Goal: Information Seeking & Learning: Check status

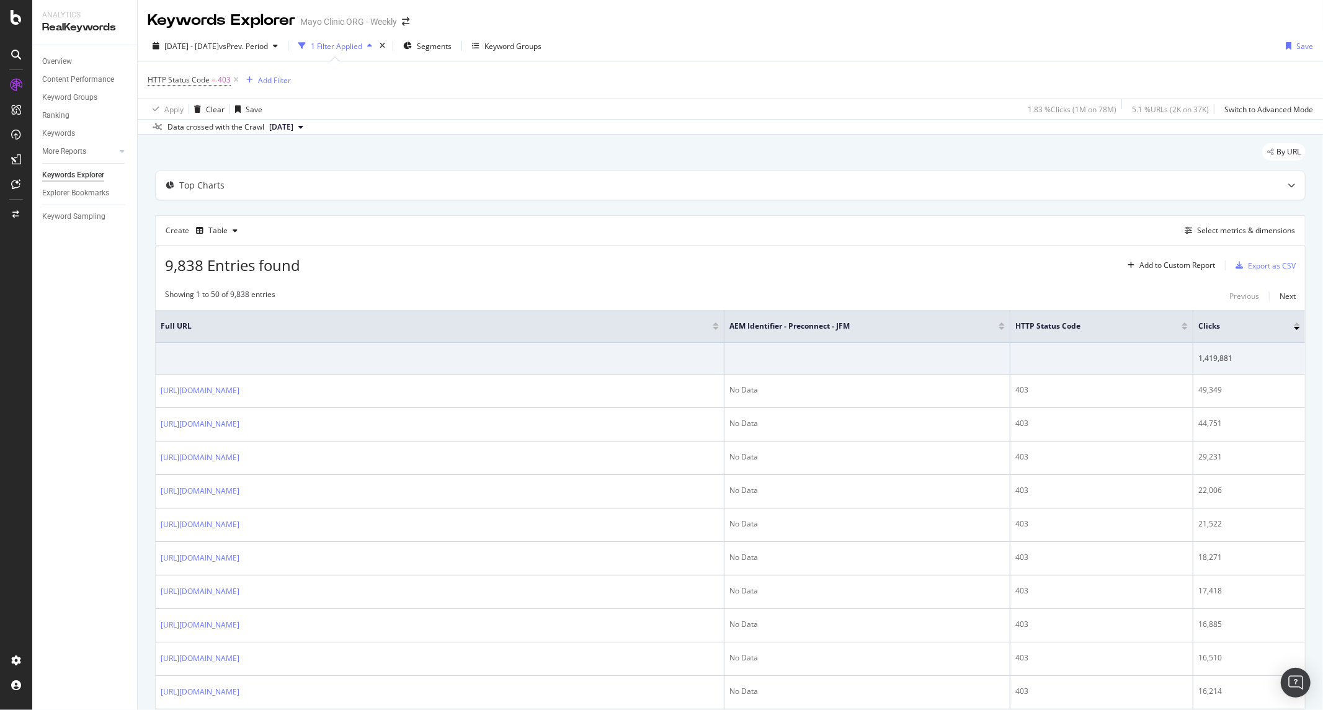
click at [679, 261] on div "9,838 Entries found Add to Custom Report Export as CSV" at bounding box center [730, 261] width 1149 height 30
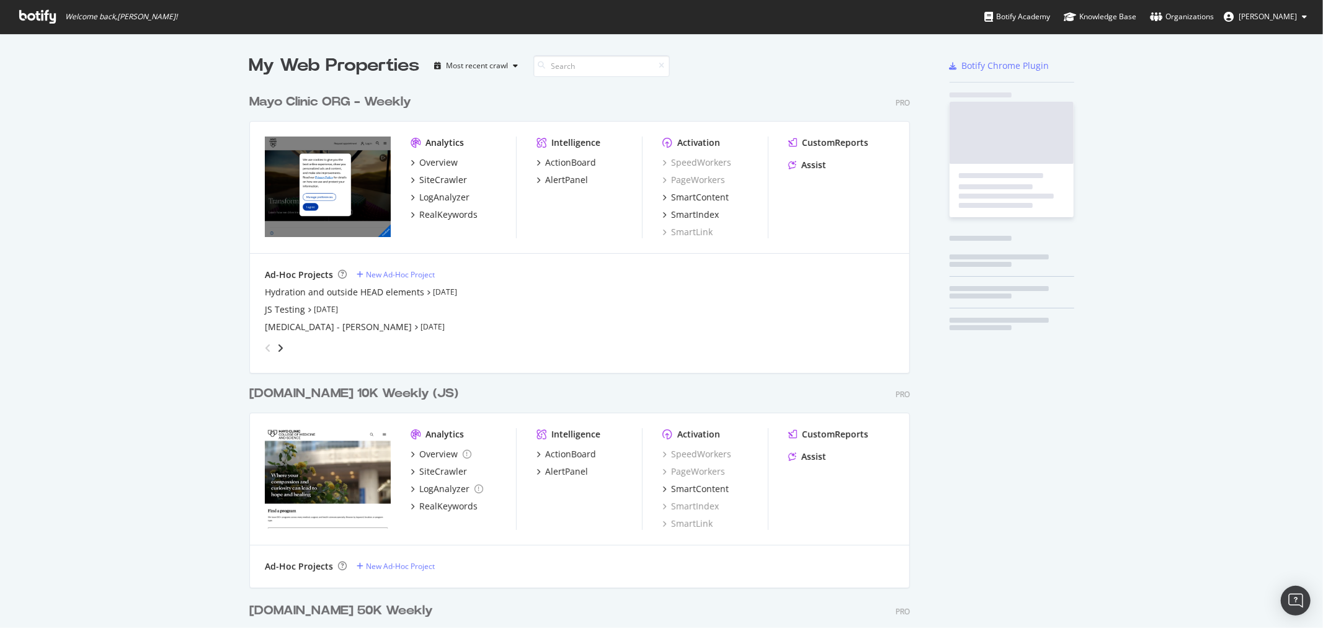
scroll to position [1762, 660]
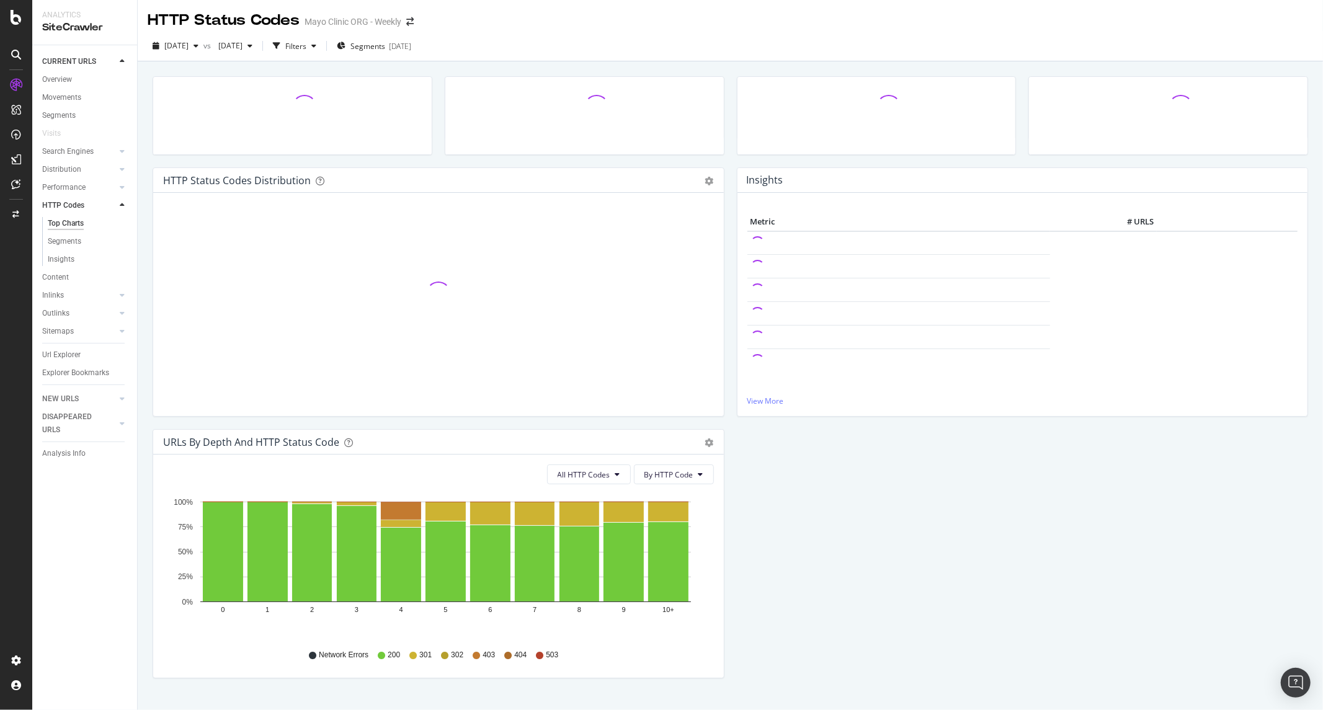
click at [623, 68] on div "HTTP Status Codes Distribution Pie Table Add to Custom Report Hold CTRL while c…" at bounding box center [731, 400] width 1156 height 667
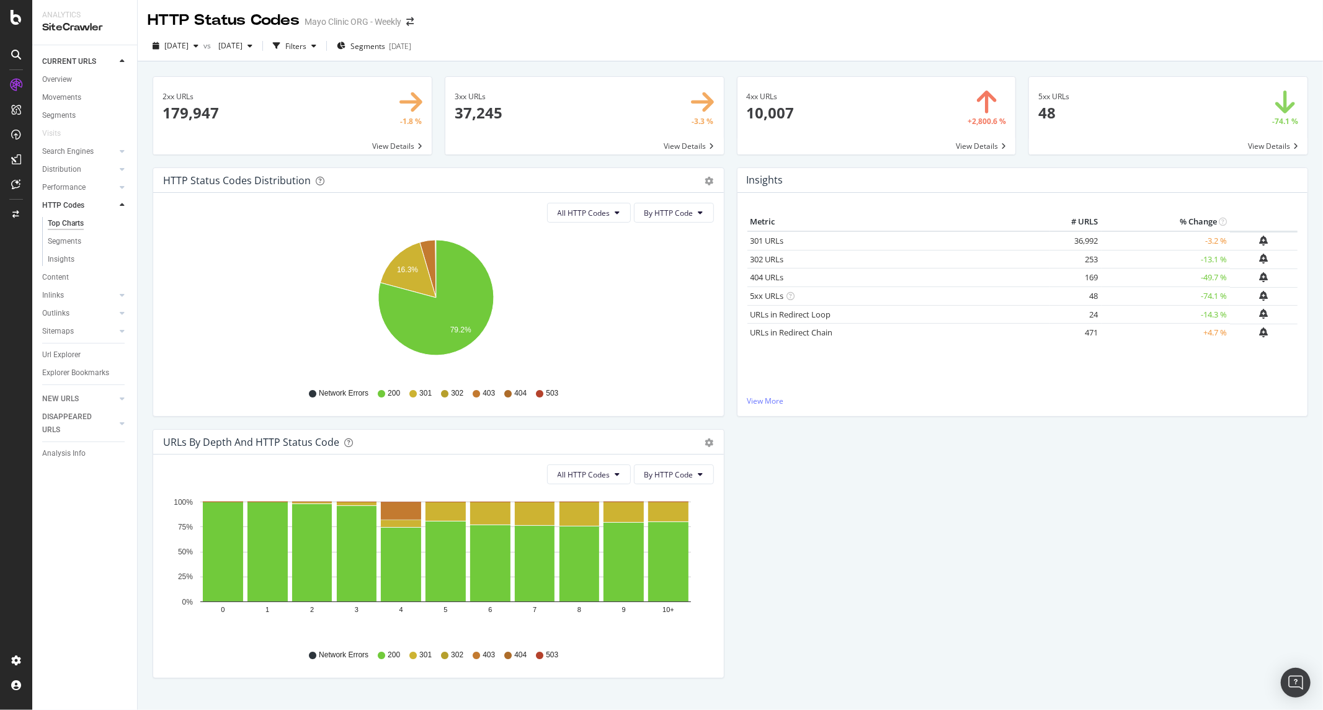
click at [965, 146] on span at bounding box center [877, 116] width 279 height 78
click at [992, 113] on span at bounding box center [877, 116] width 279 height 78
